Goal: Task Accomplishment & Management: Complete application form

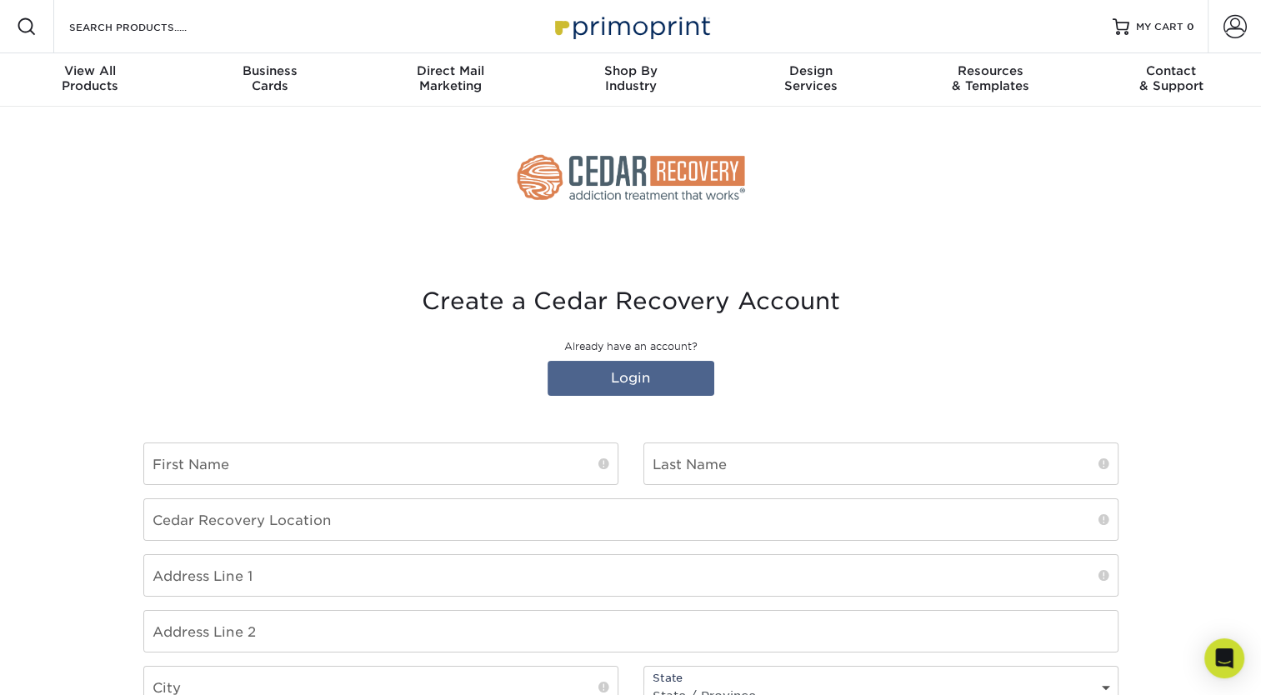
type input "[EMAIL_ADDRESS][DOMAIN_NAME]"
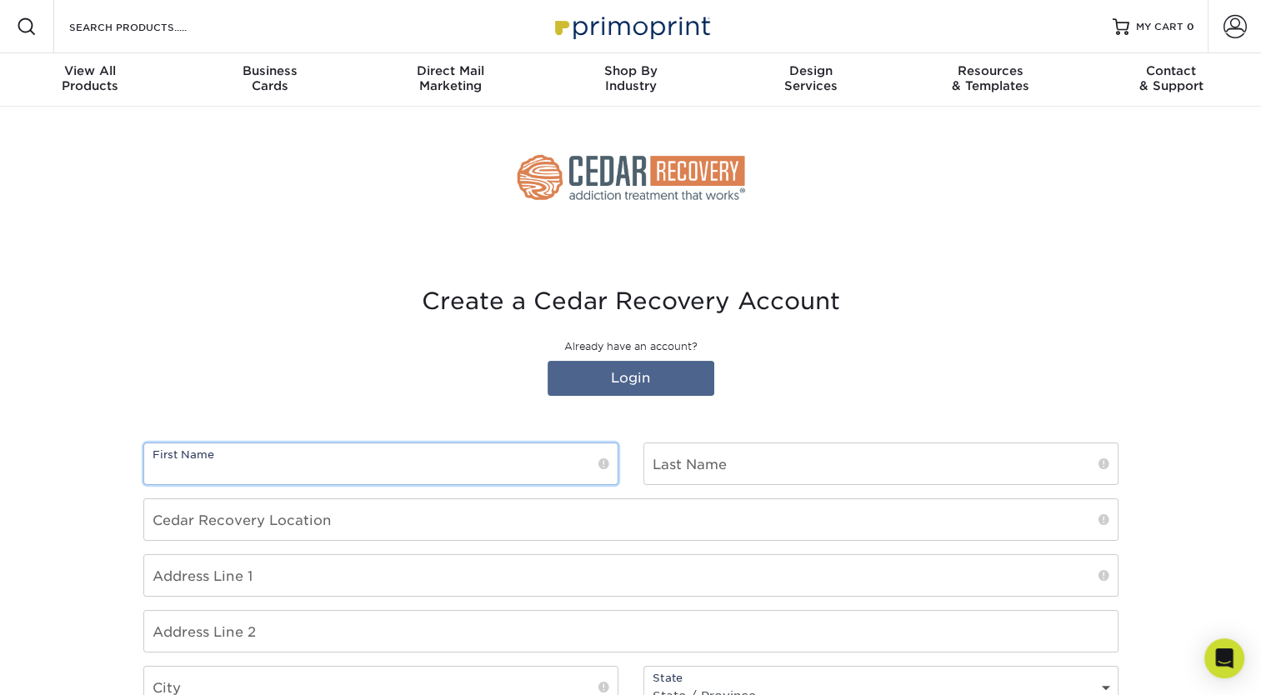
click at [476, 472] on input "text" at bounding box center [380, 463] width 473 height 41
type input "[GEOGRAPHIC_DATA]"
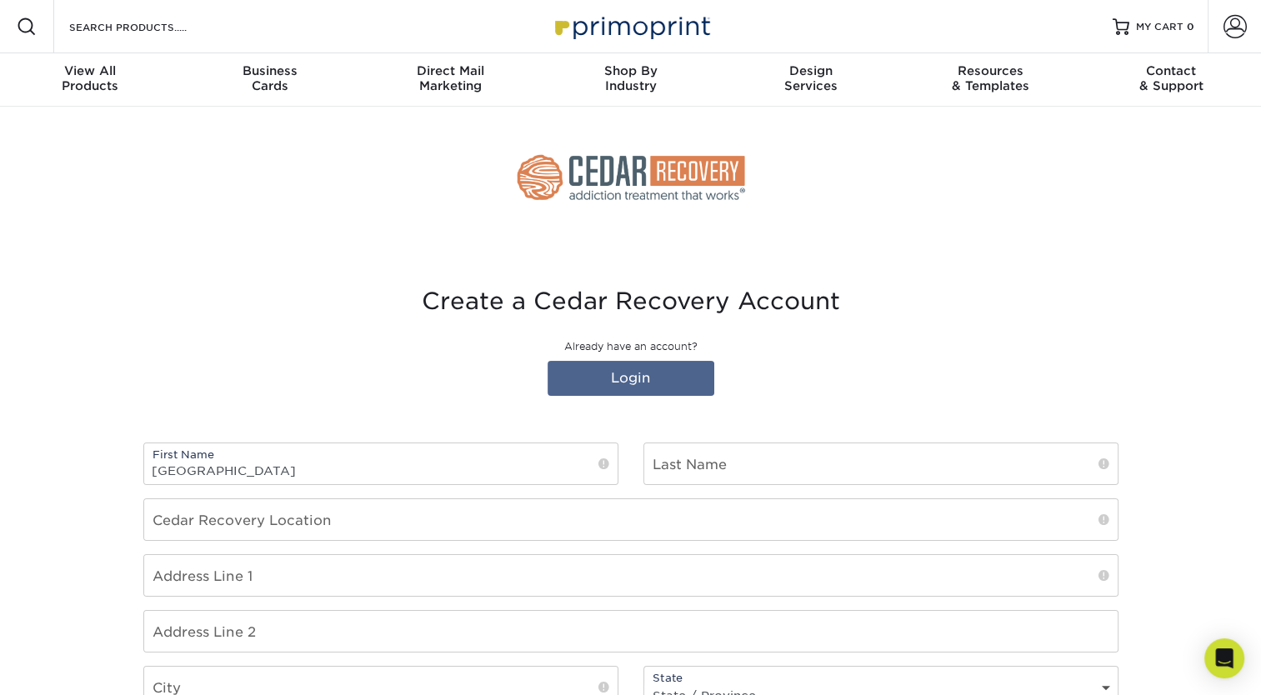
type input "Price"
type input "Cedar Recovery"
type input "5000 Crossings Circle"
type input "Mt. Juliet"
type input "37122"
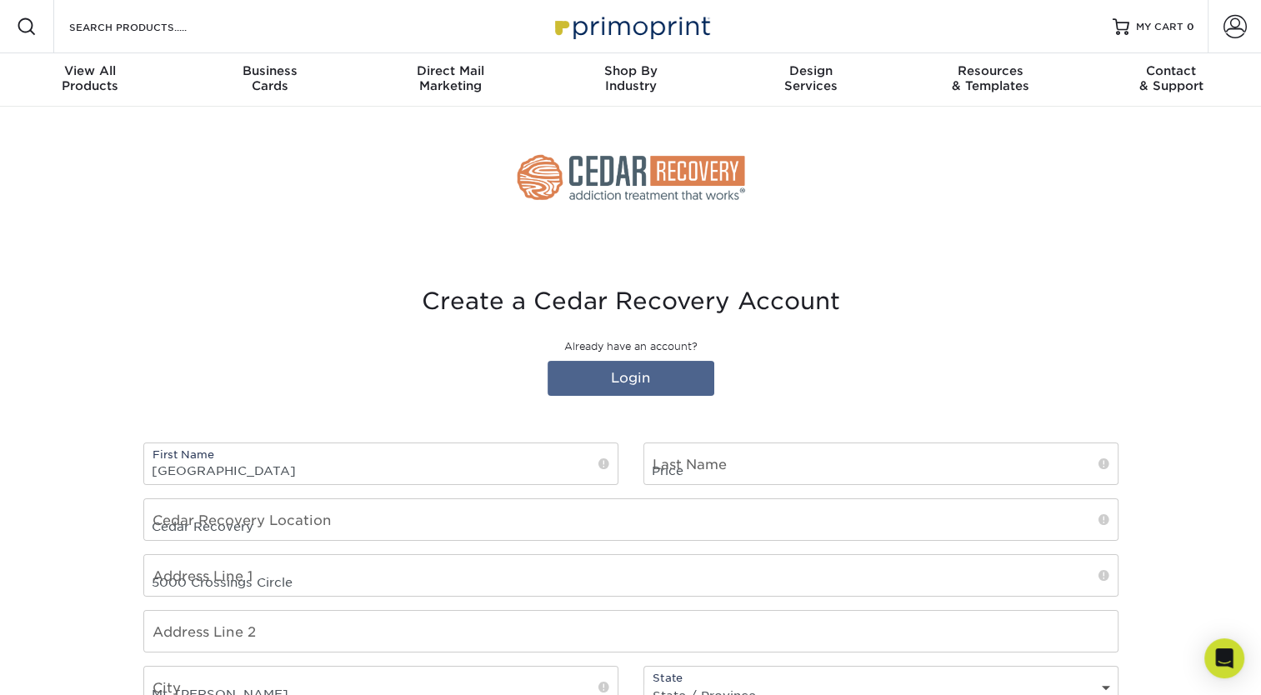
select select "US"
type input "8653155380"
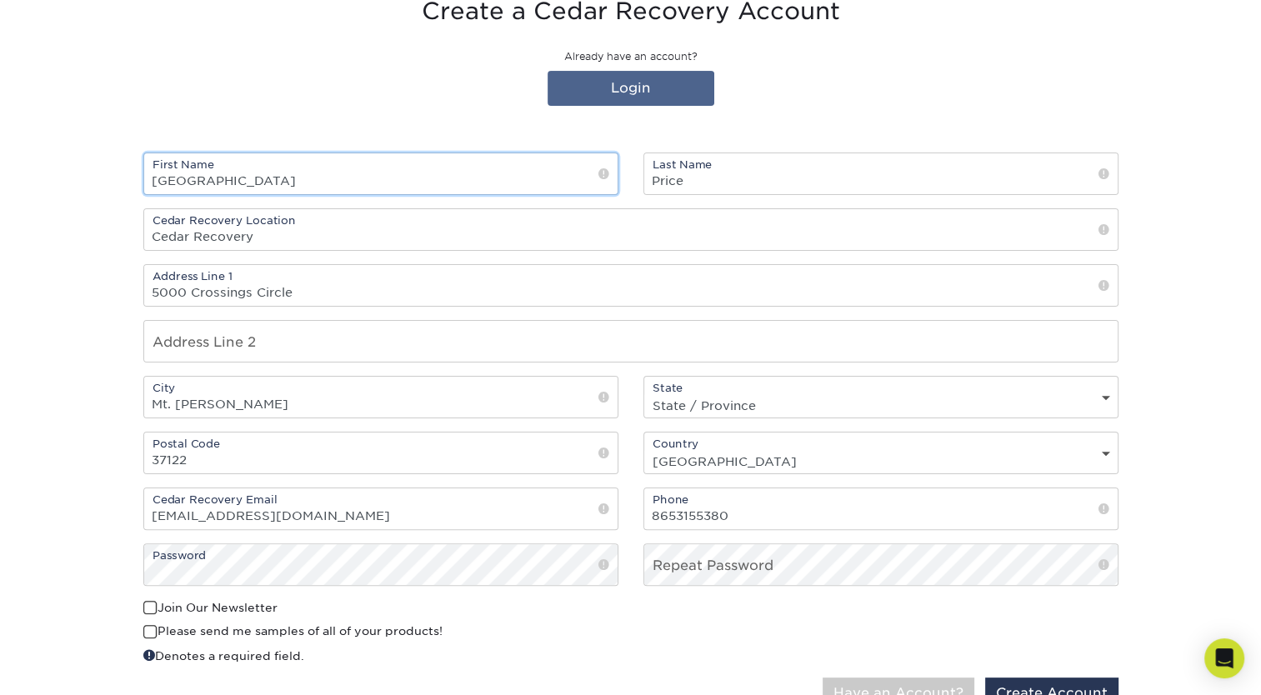
scroll to position [293, 0]
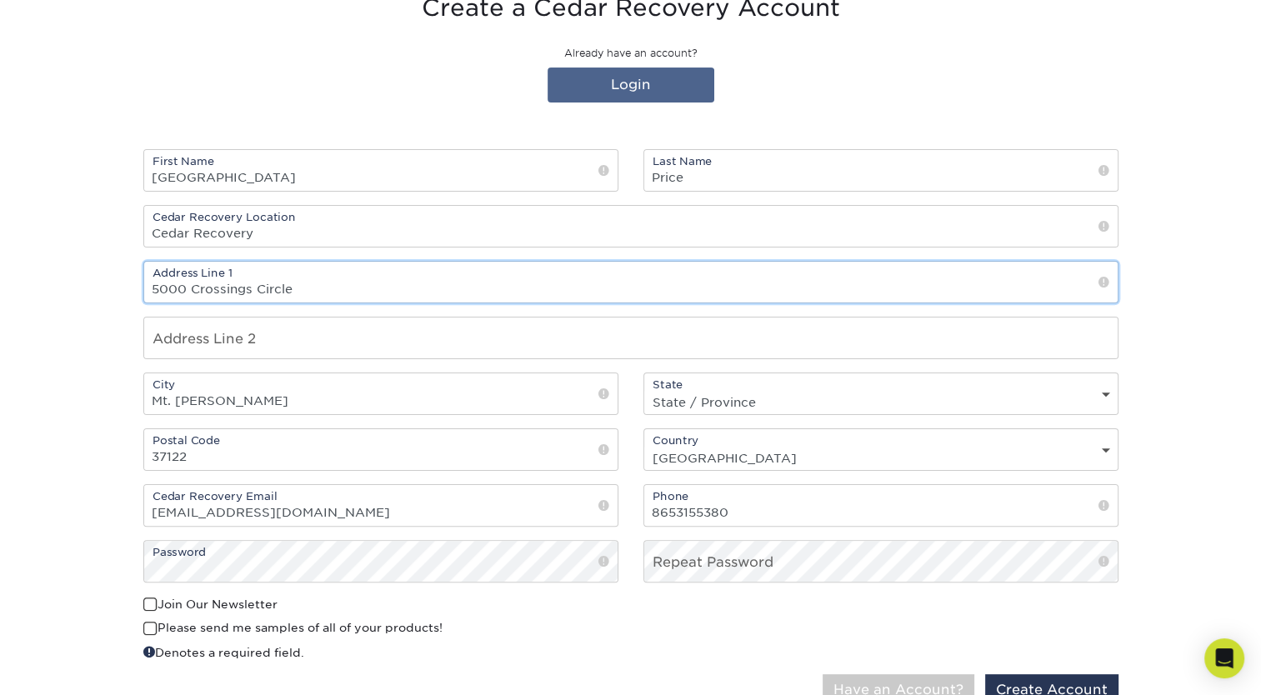
drag, startPoint x: 325, startPoint y: 289, endPoint x: 45, endPoint y: 319, distance: 281.5
click at [45, 319] on section "Create a Cedar Recovery Account Already have an account? Login First Name Madis…" at bounding box center [630, 356] width 1261 height 805
type input "2805 West Govenor John Sevier Hwy"
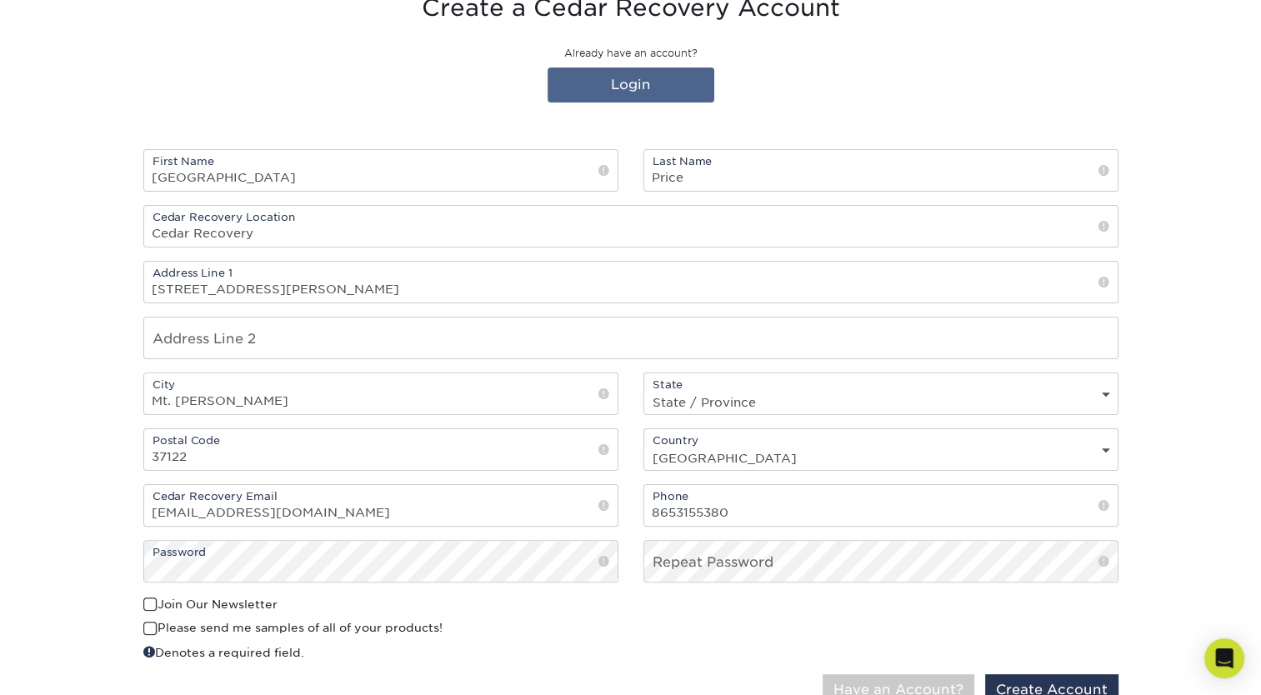
select select "TX"
click at [282, 402] on input "Mt. Juliet" at bounding box center [380, 393] width 473 height 41
drag, startPoint x: 282, startPoint y: 402, endPoint x: 99, endPoint y: 410, distance: 182.6
click at [99, 410] on section "Create a Cedar Recovery Account Already have an account? Login First Name Madis…" at bounding box center [630, 356] width 1261 height 805
type input "knoxville"
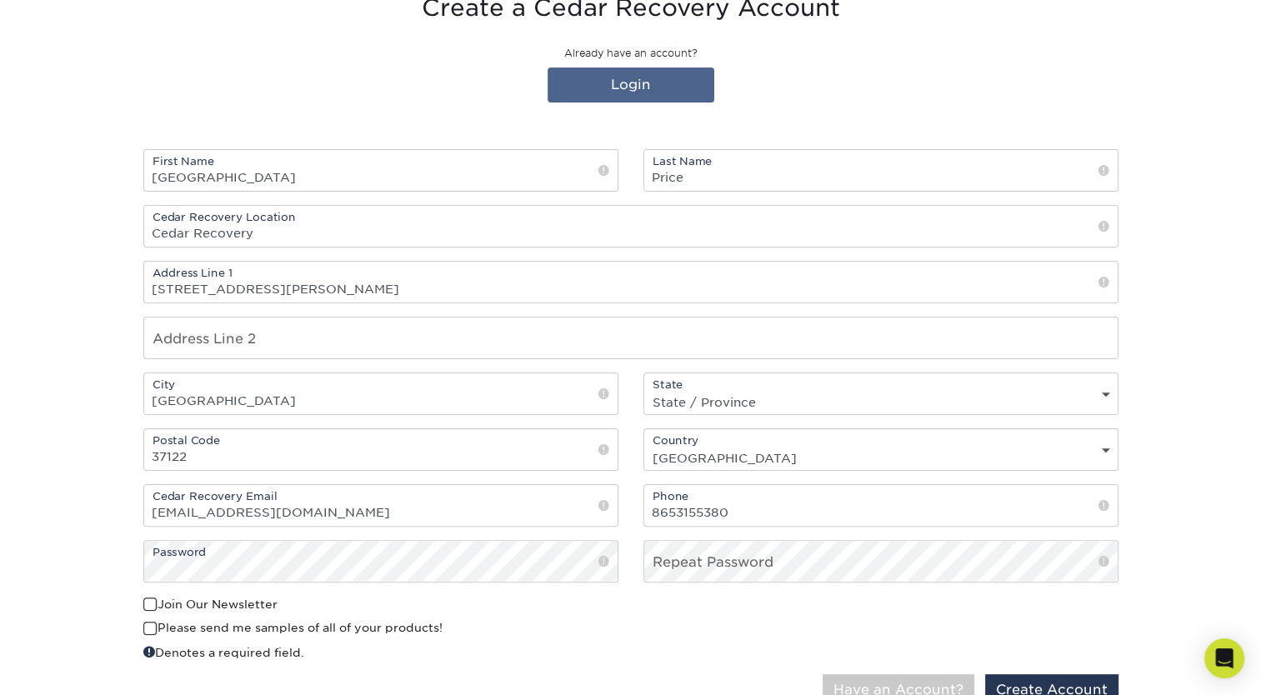
click at [102, 422] on section "Create a Cedar Recovery Account Already have an account? Login First Name Madis…" at bounding box center [630, 356] width 1261 height 805
click at [849, 383] on div "State State / Province Alabama Alaska Arizona Arkansas California Colorado Conn…" at bounding box center [880, 393] width 475 height 42
click at [811, 412] on div "State State / Province Alabama Alaska Arizona Arkansas California Colorado Conn…" at bounding box center [880, 393] width 475 height 42
click at [816, 407] on select "State / Province Alabama Alaska Arizona Arkansas California Colorado Connecticu…" at bounding box center [880, 402] width 473 height 24
select select "TN"
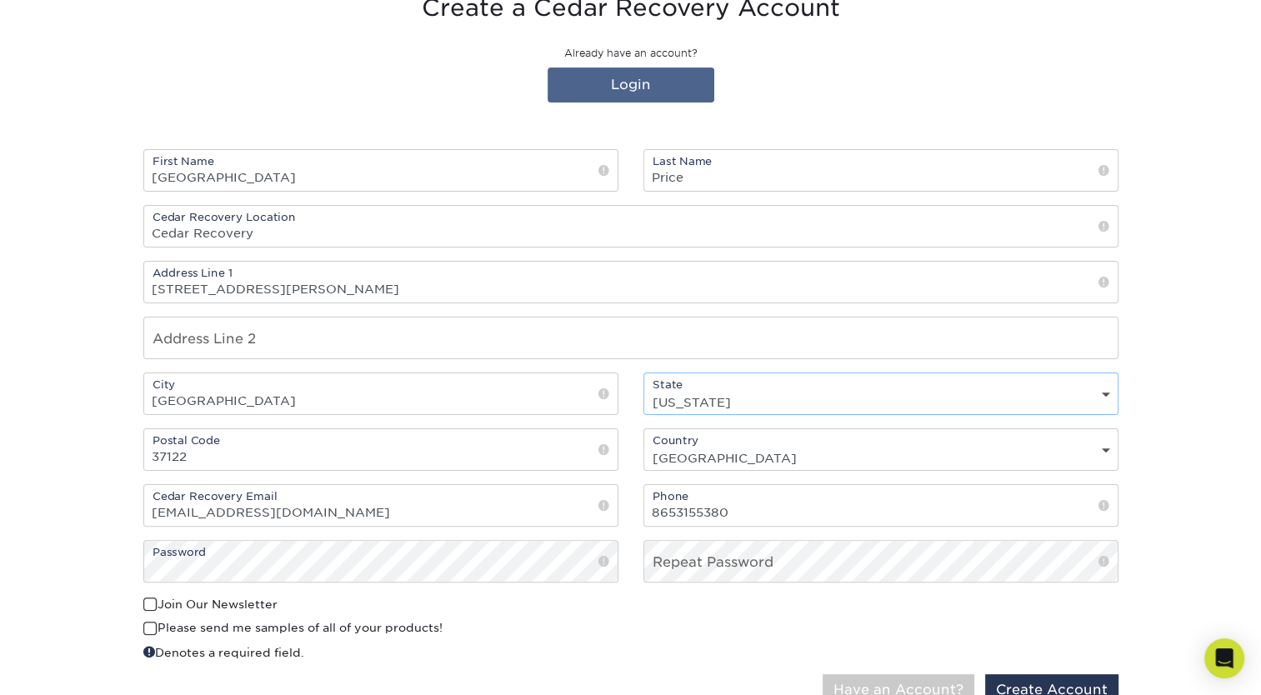
click at [644, 390] on select "State / Province Alabama Alaska Arizona Arkansas California Colorado Connecticu…" at bounding box center [880, 402] width 473 height 24
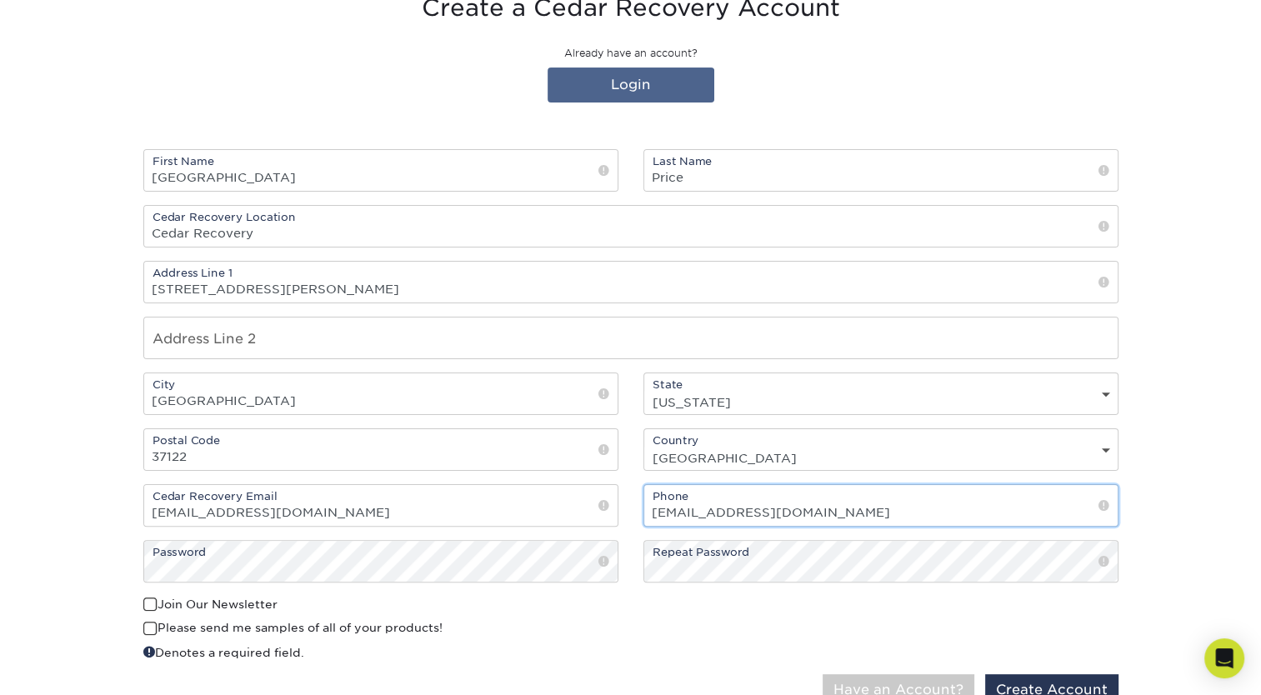
drag, startPoint x: 845, startPoint y: 511, endPoint x: 613, endPoint y: 502, distance: 231.8
click at [613, 502] on div "First Name Madison Last Name Price Cedar Recovery Location Cedar Recovery Addre…" at bounding box center [631, 372] width 1000 height 447
type input "8653155380"
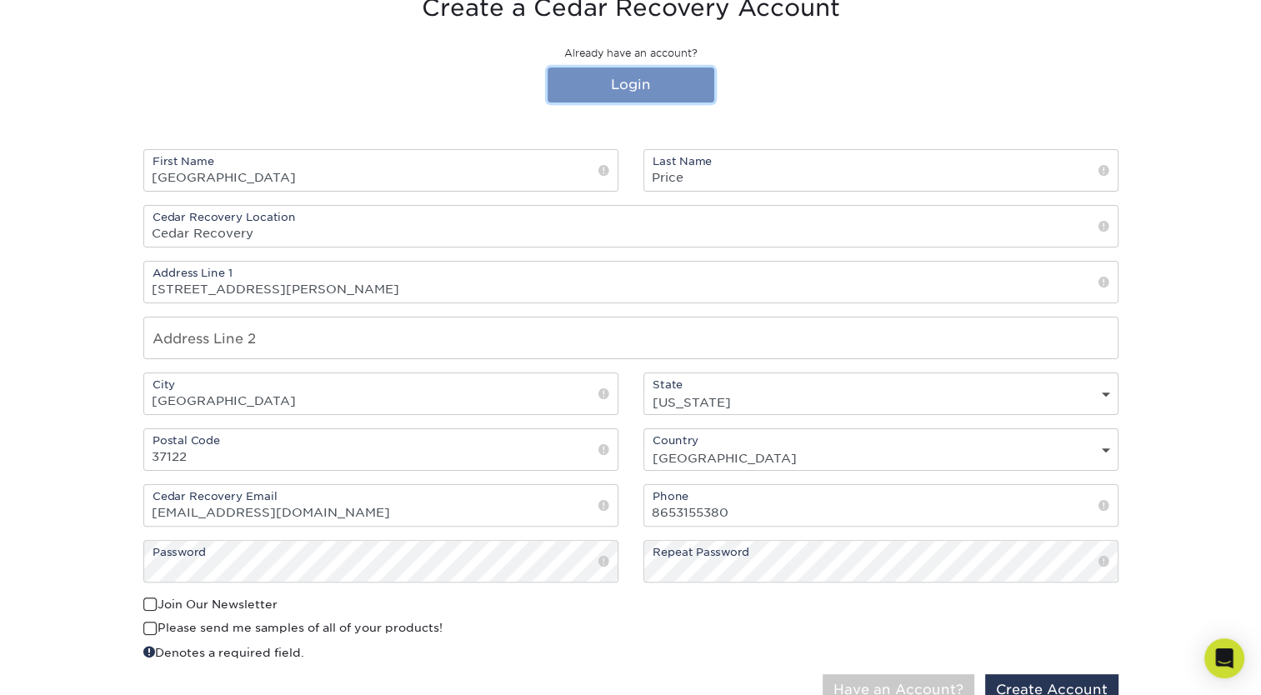
click at [630, 82] on link "Login" at bounding box center [630, 84] width 167 height 35
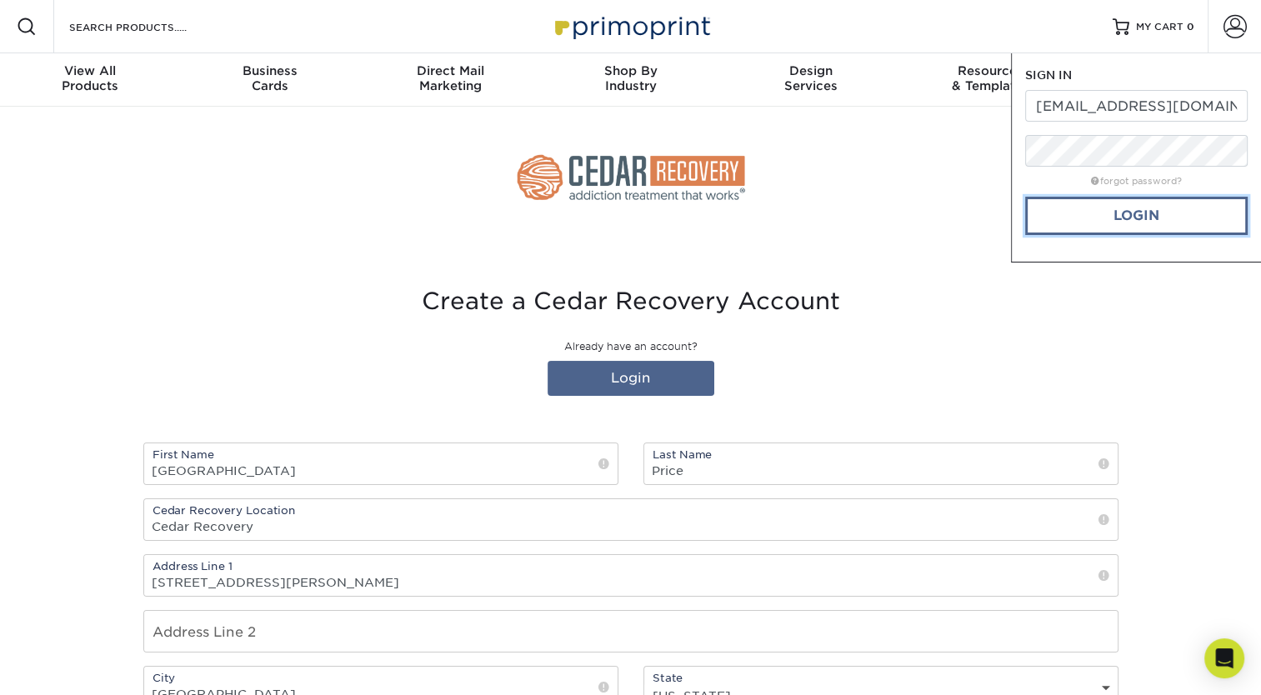
click at [1145, 208] on link "Login" at bounding box center [1136, 216] width 222 height 38
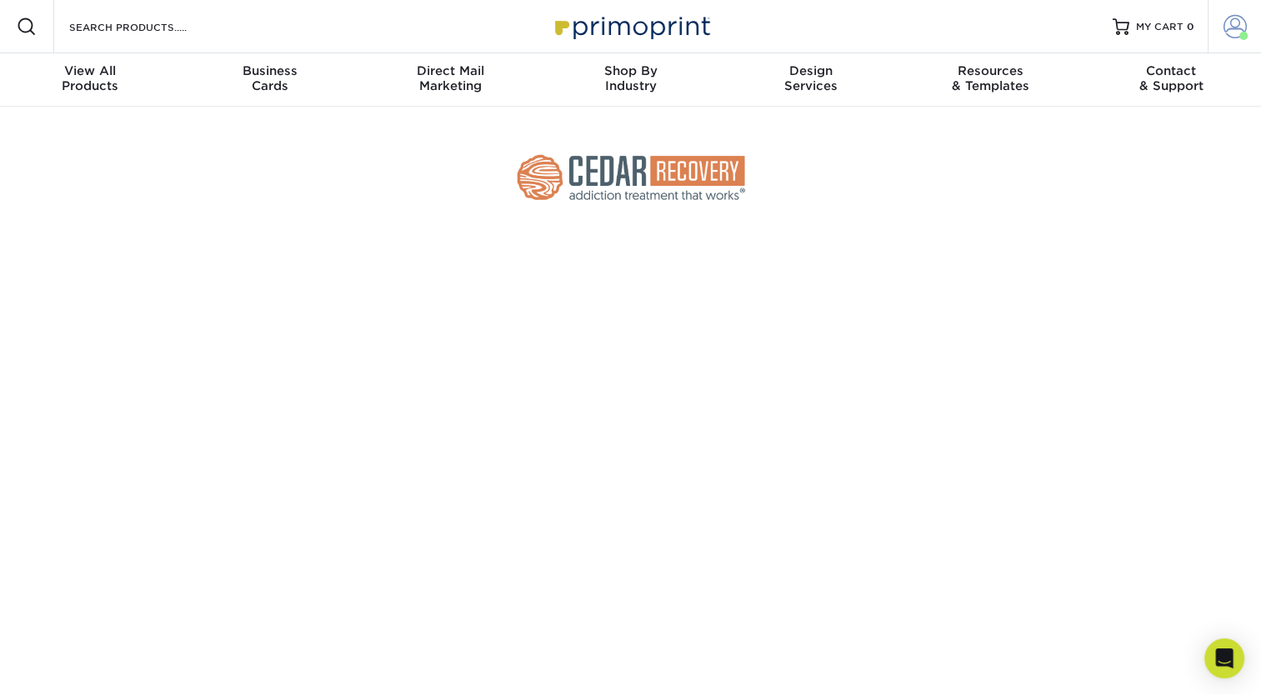
click at [1240, 32] on span at bounding box center [1243, 36] width 8 height 8
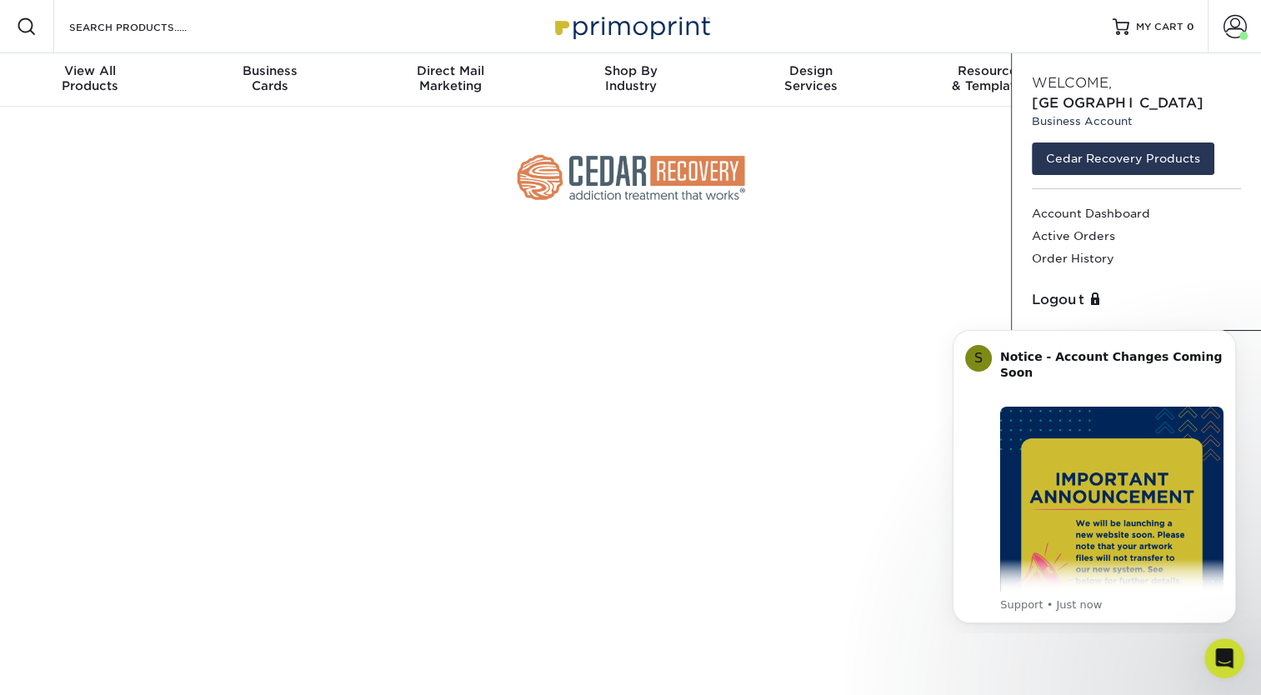
click at [1115, 113] on small "Business Account" at bounding box center [1135, 121] width 209 height 16
click at [981, 210] on div at bounding box center [630, 177] width 975 height 141
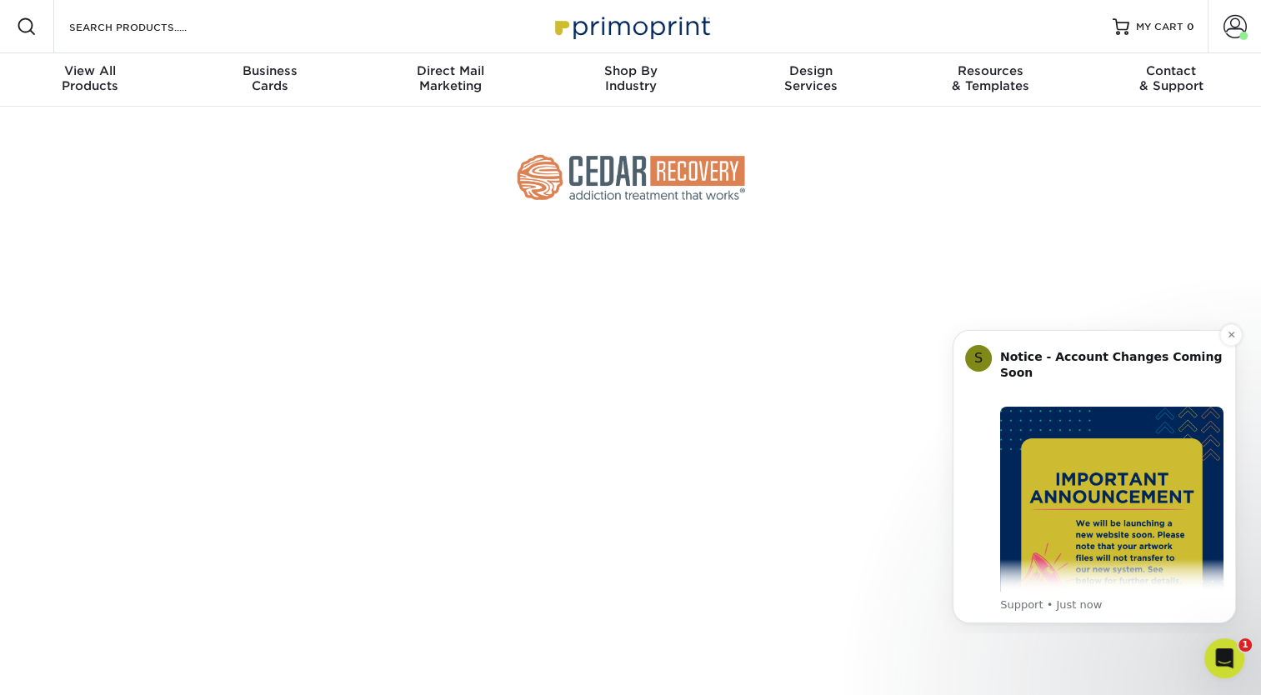
click at [1231, 347] on div "S Notice - Account Changes Coming Soon ​ Past Order Files Will Not Transfer: Wh…" at bounding box center [1093, 476] width 283 height 293
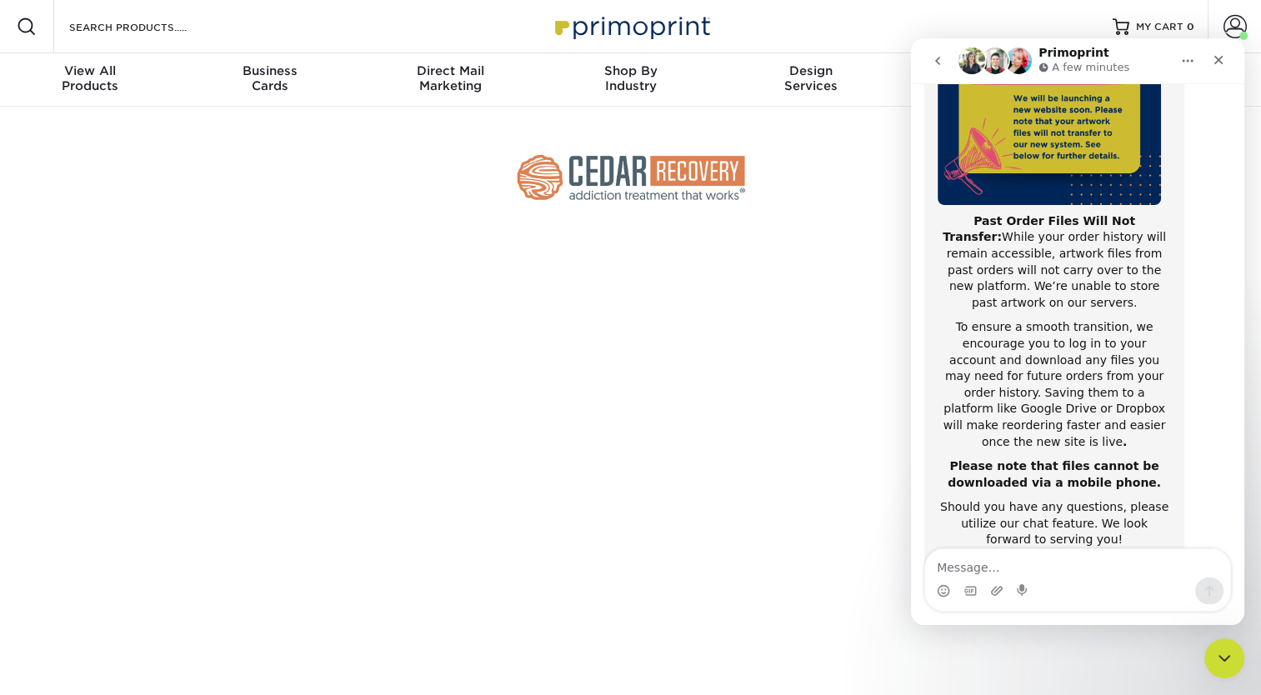
scroll to position [264, 0]
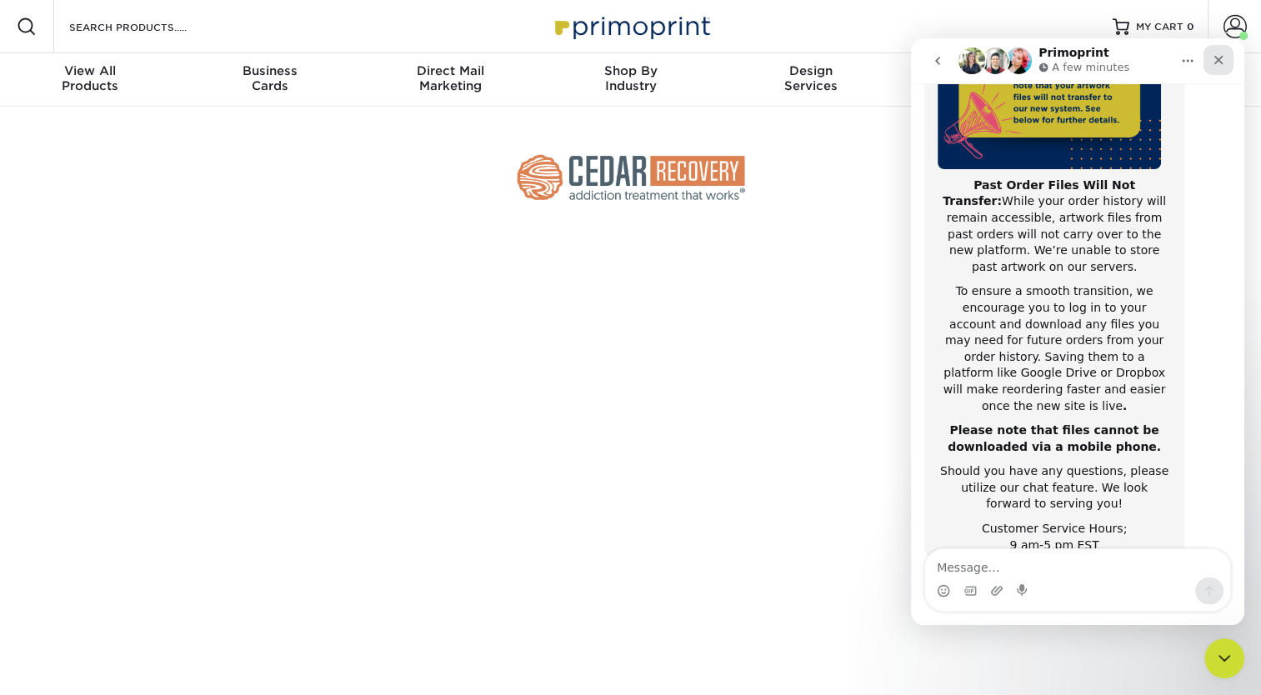
click at [1217, 62] on icon "Close" at bounding box center [1217, 59] width 13 height 13
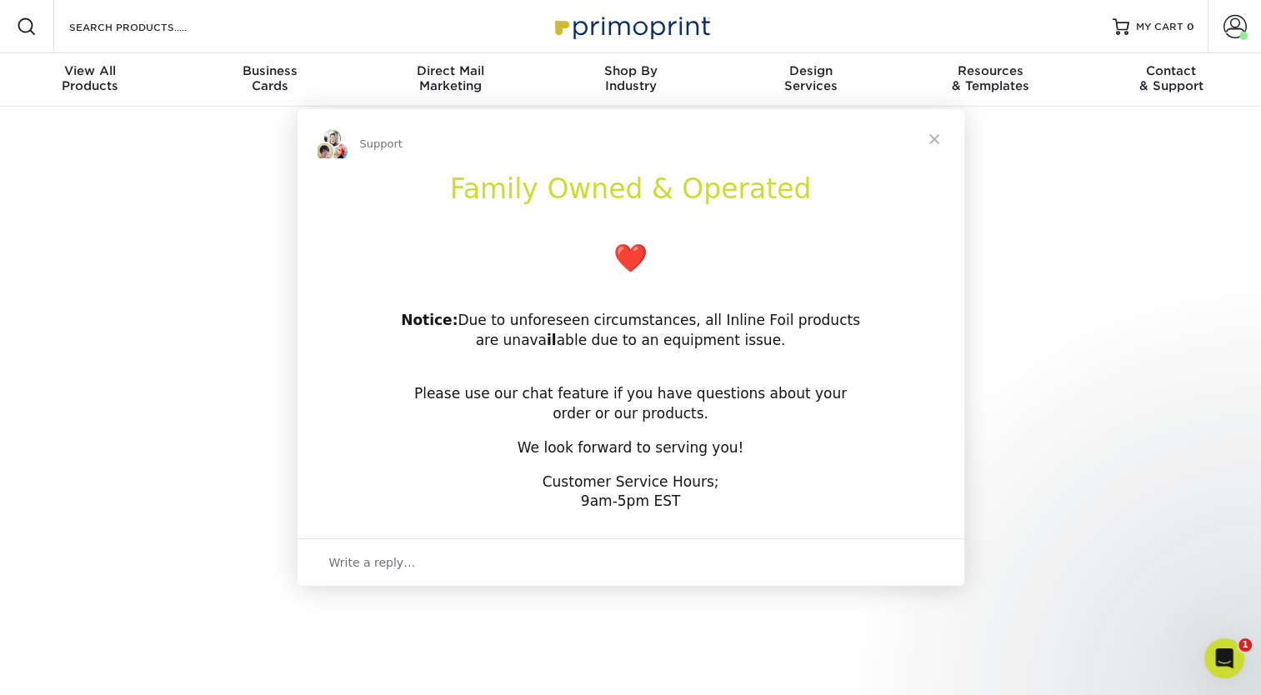
scroll to position [0, 0]
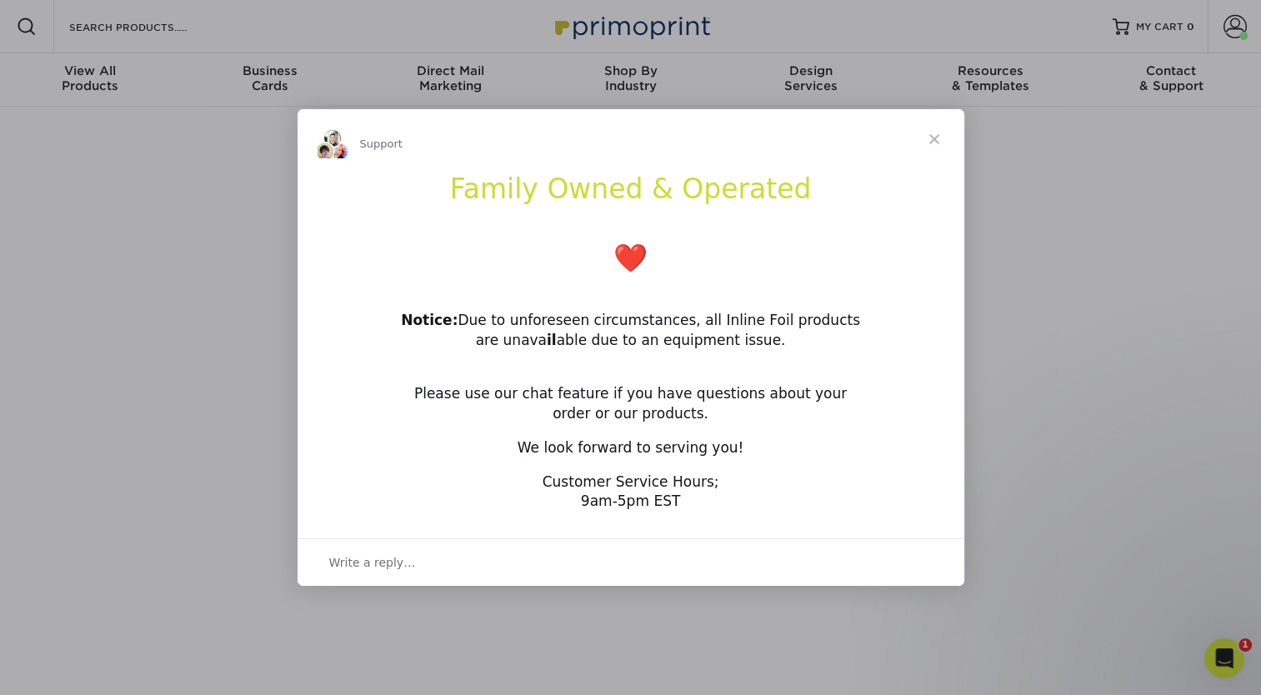
click at [937, 142] on span "Close" at bounding box center [934, 139] width 60 height 60
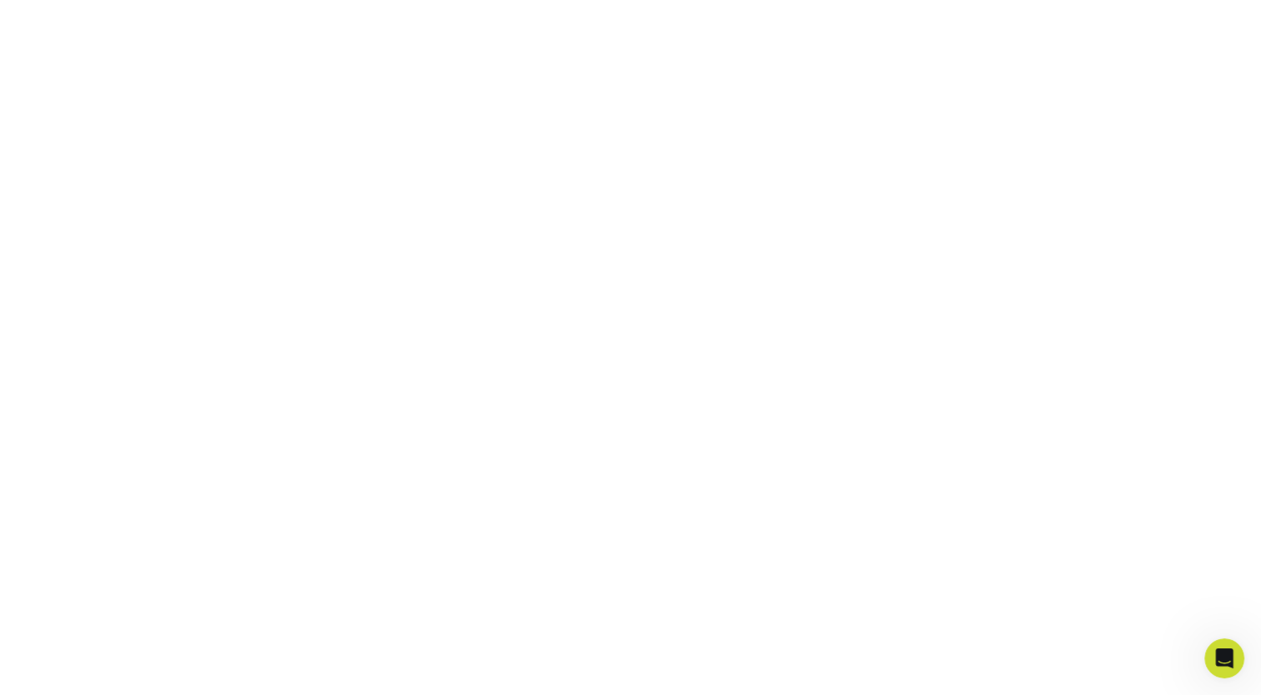
scroll to position [247, 0]
